Goal: Check status: Check status

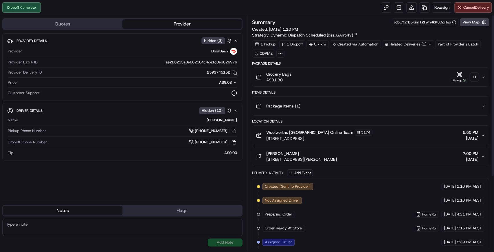
click at [477, 73] on div "+ 1" at bounding box center [474, 77] width 8 height 8
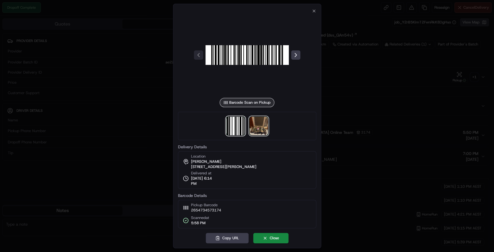
click at [255, 128] on img at bounding box center [258, 126] width 19 height 19
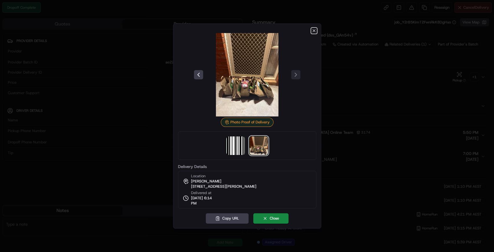
click at [315, 31] on icon "button" at bounding box center [314, 30] width 5 height 5
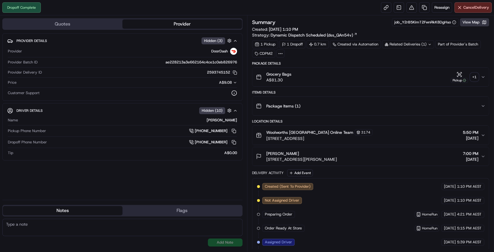
click at [468, 20] on button "View Map" at bounding box center [474, 22] width 29 height 8
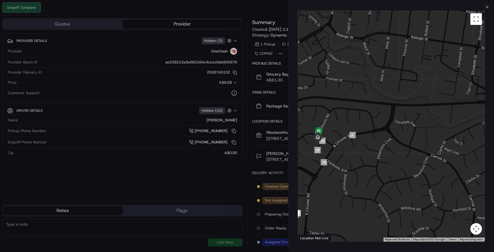
drag, startPoint x: 334, startPoint y: 137, endPoint x: 350, endPoint y: 138, distance: 16.3
click at [350, 138] on div at bounding box center [391, 125] width 187 height 231
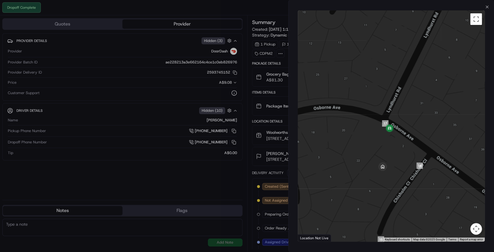
drag, startPoint x: 316, startPoint y: 158, endPoint x: 409, endPoint y: 154, distance: 93.6
click at [409, 154] on div at bounding box center [391, 125] width 187 height 231
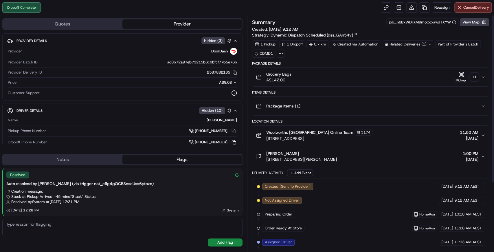
click at [475, 76] on div "+ 1" at bounding box center [474, 77] width 8 height 8
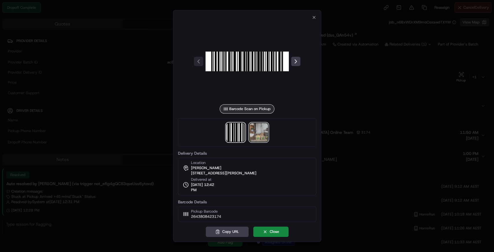
click at [259, 133] on img at bounding box center [258, 132] width 19 height 19
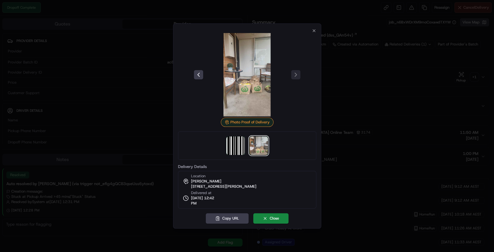
click at [313, 34] on div at bounding box center [247, 74] width 138 height 83
click at [313, 31] on icon "button" at bounding box center [314, 30] width 5 height 5
